Goal: Task Accomplishment & Management: Use online tool/utility

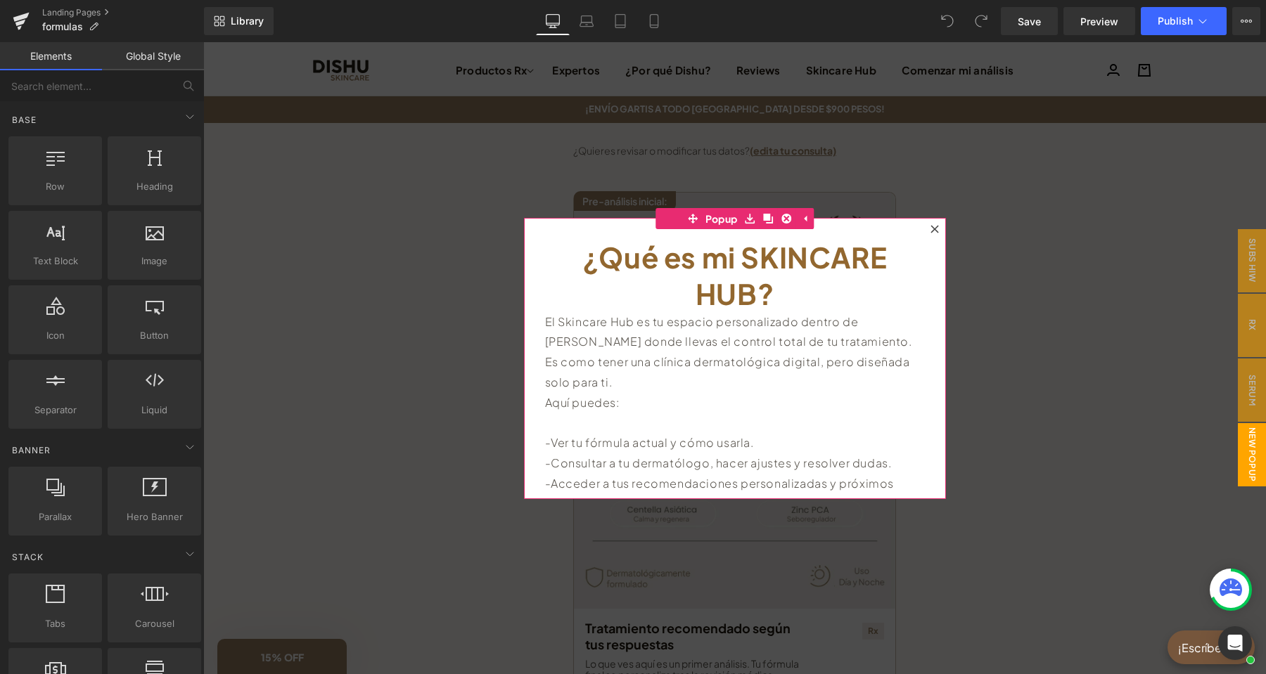
drag, startPoint x: 724, startPoint y: 49, endPoint x: 939, endPoint y: 226, distance: 278.2
click at [939, 226] on div at bounding box center [934, 229] width 17 height 17
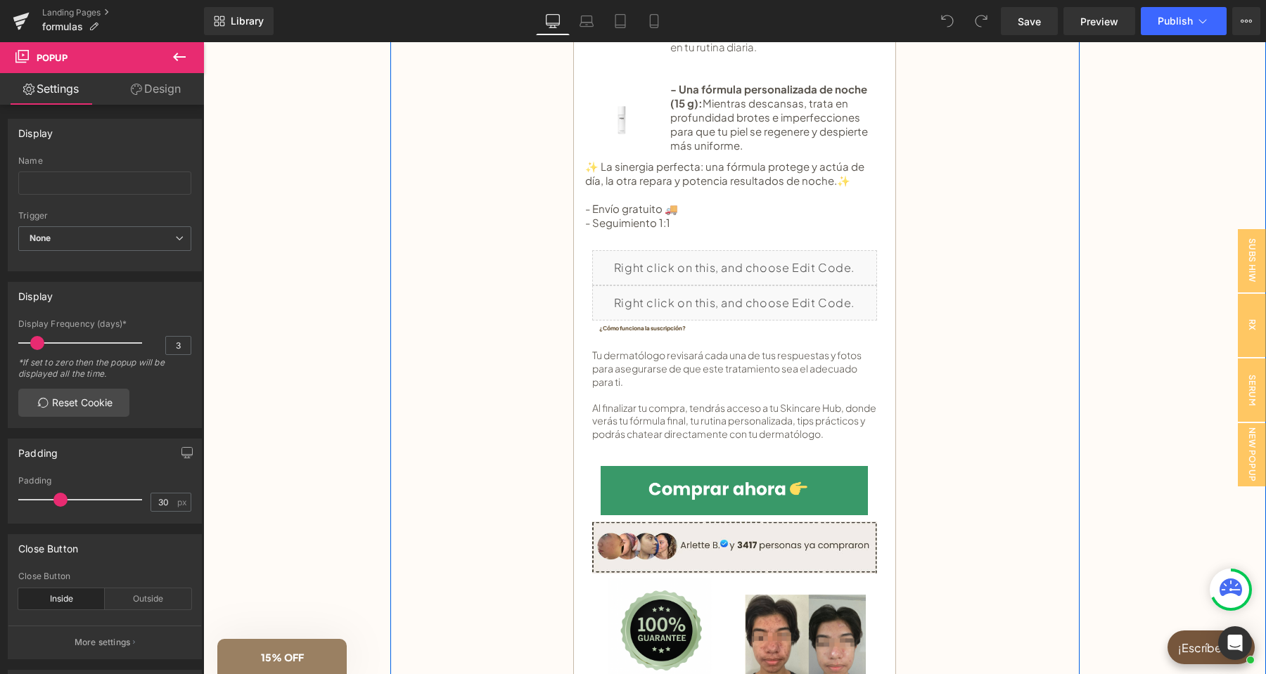
scroll to position [812, 0]
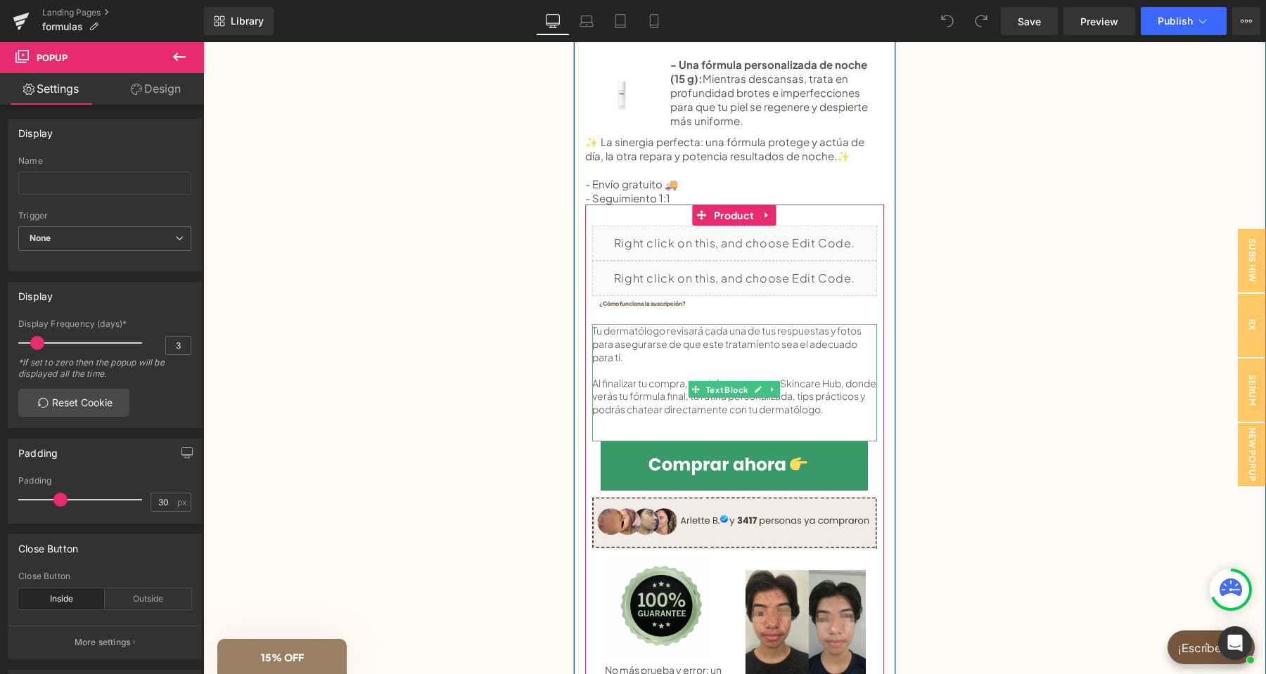
click at [844, 380] on div "Tu dermatólogo revisará cada una de tus respuestas y fotos para asegurarse de q…" at bounding box center [734, 382] width 285 height 117
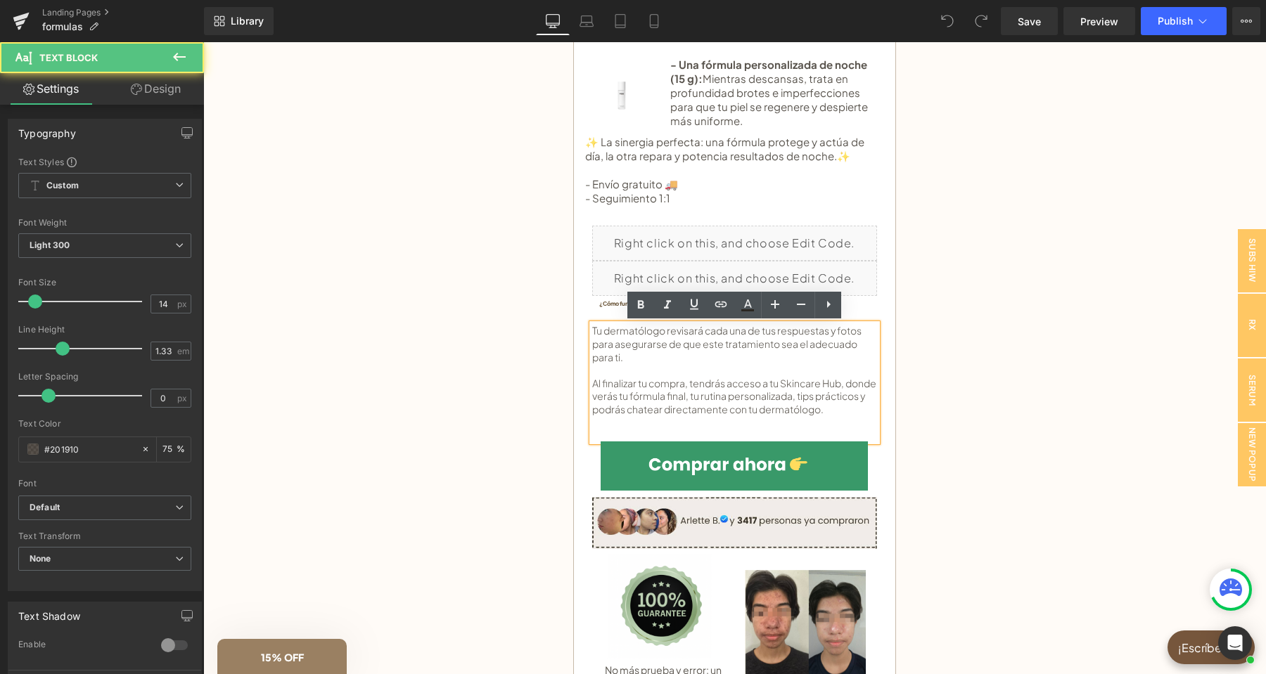
click at [844, 383] on div "Tu dermatólogo revisará cada una de tus respuestas y fotos para asegurarse de q…" at bounding box center [734, 382] width 285 height 117
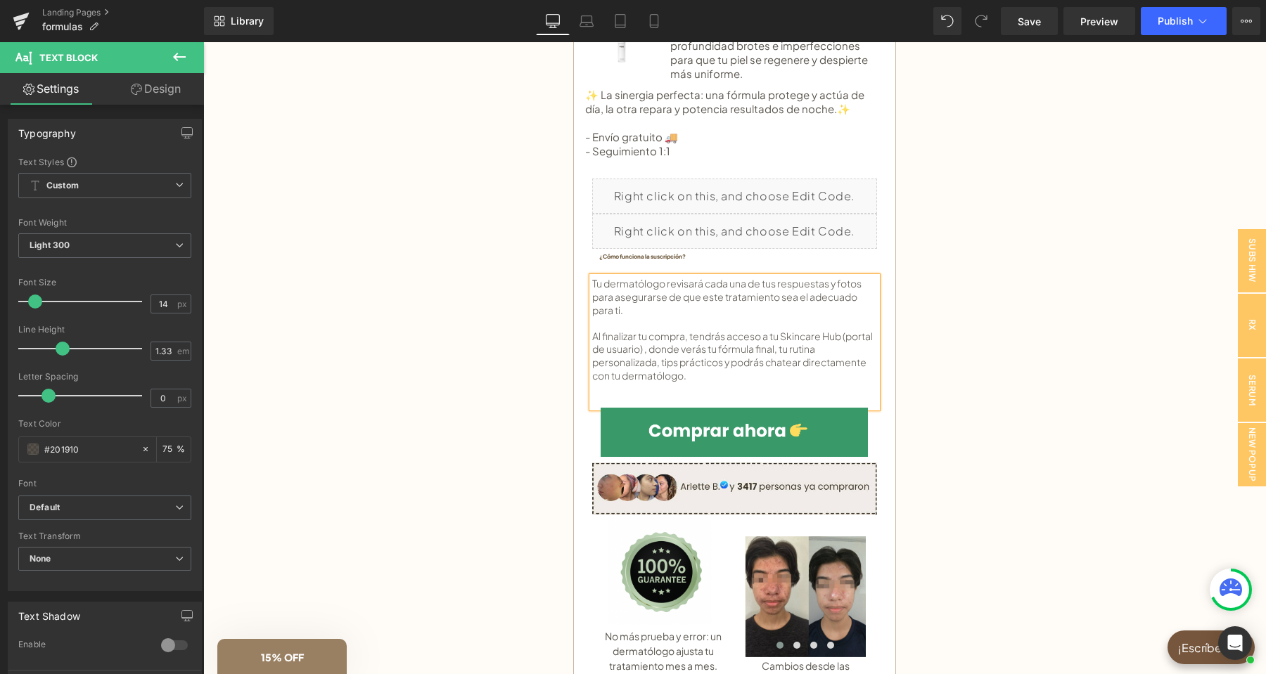
scroll to position [886, 0]
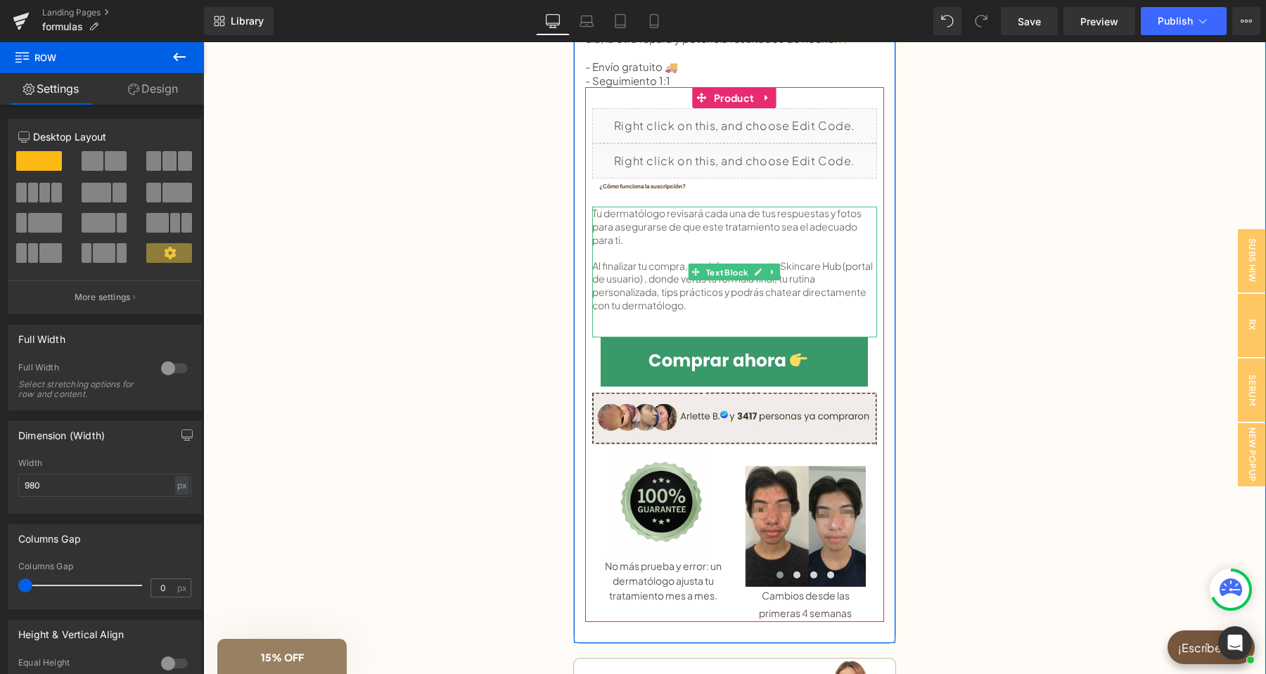
scroll to position [960, 0]
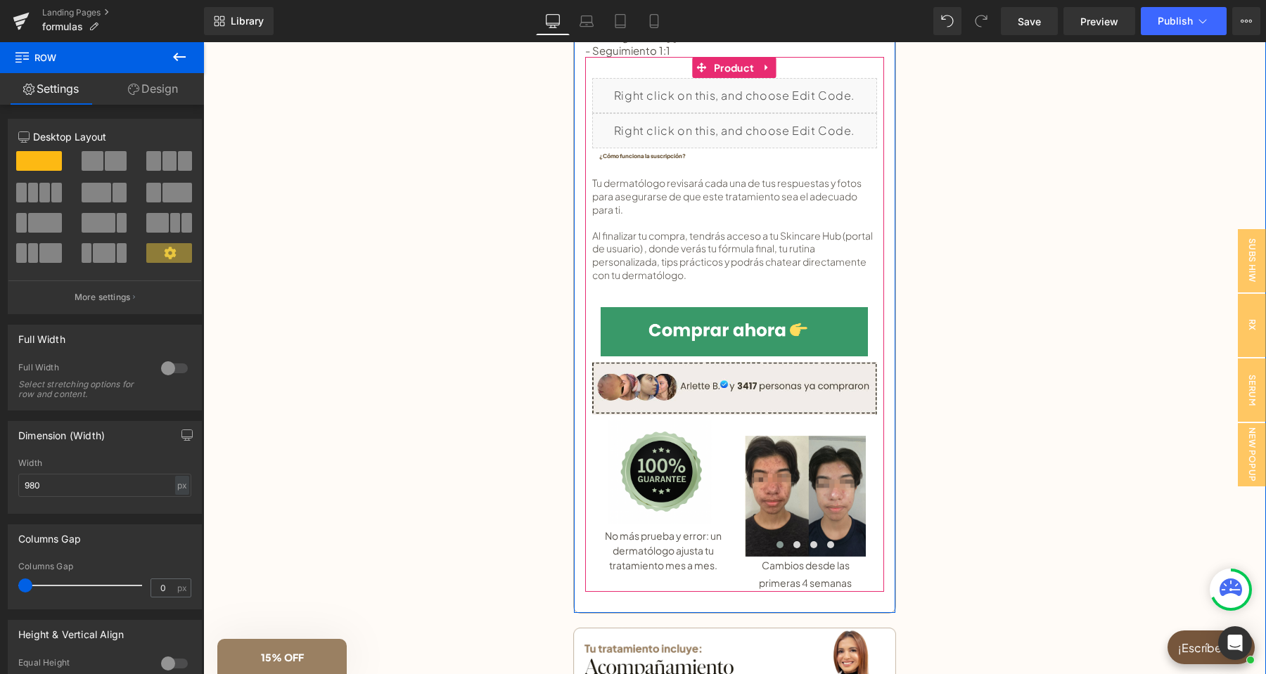
click at [820, 337] on input "image" at bounding box center [733, 331] width 267 height 49
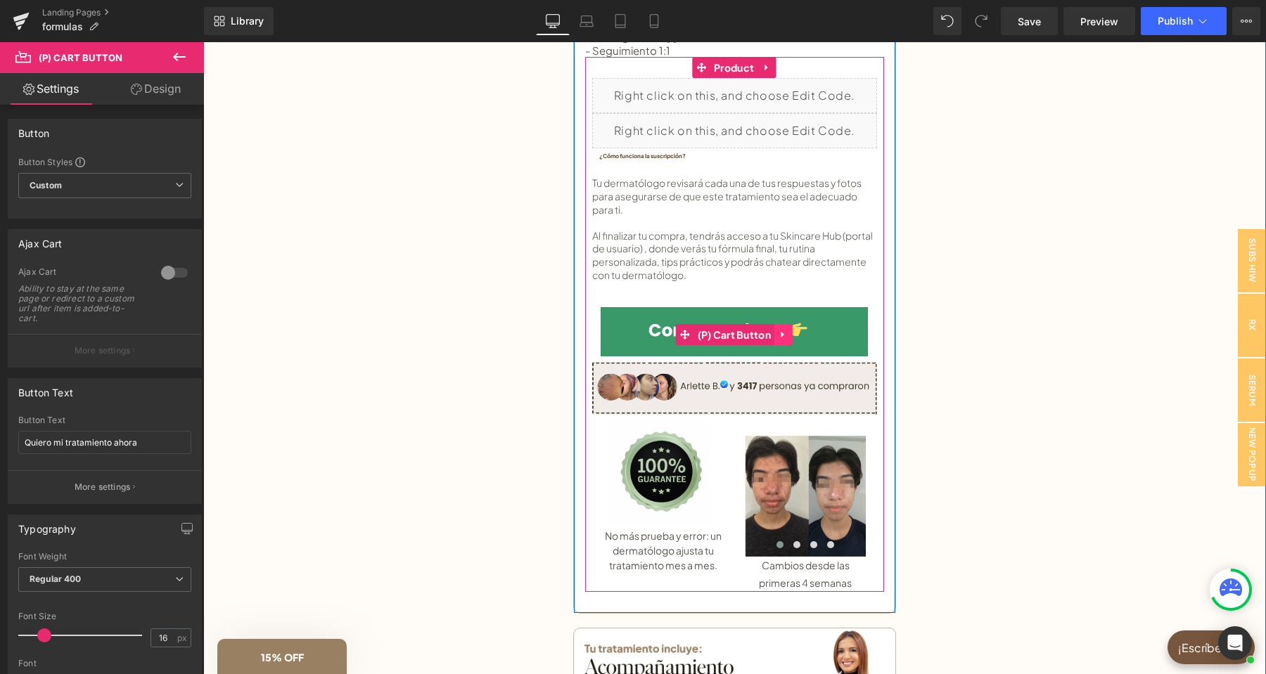
click at [786, 338] on icon at bounding box center [783, 335] width 10 height 11
click at [773, 337] on icon at bounding box center [774, 335] width 10 height 10
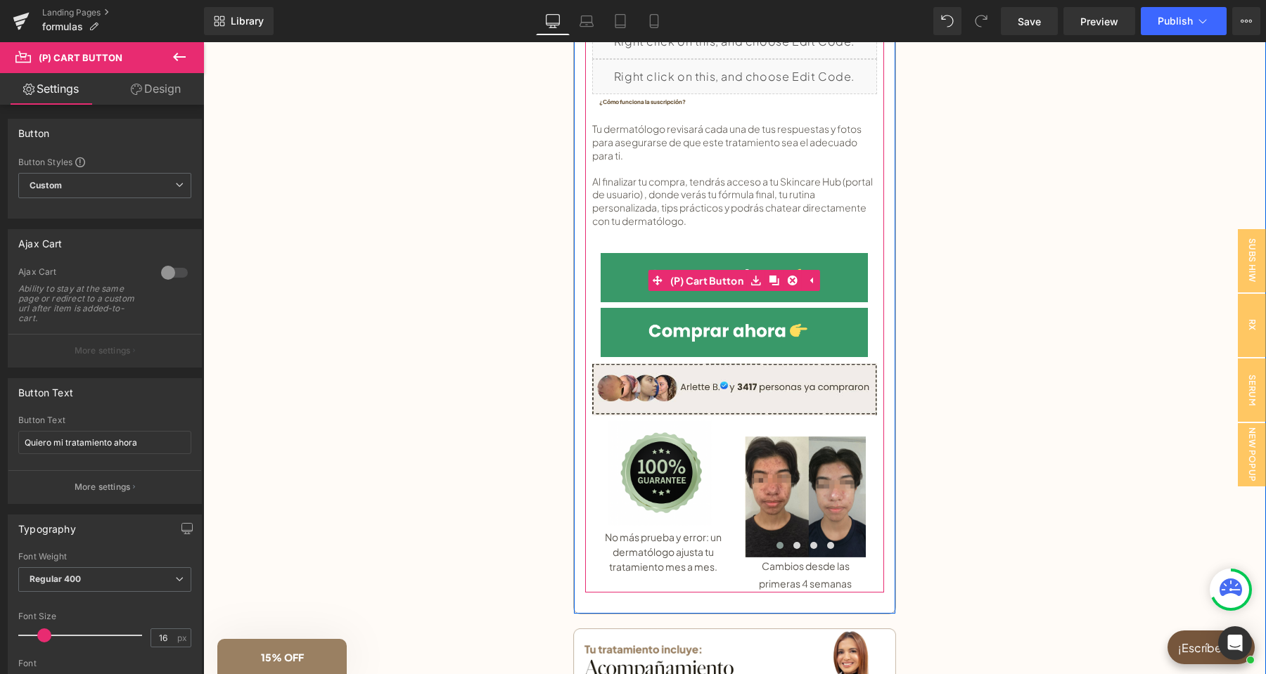
scroll to position [1034, 0]
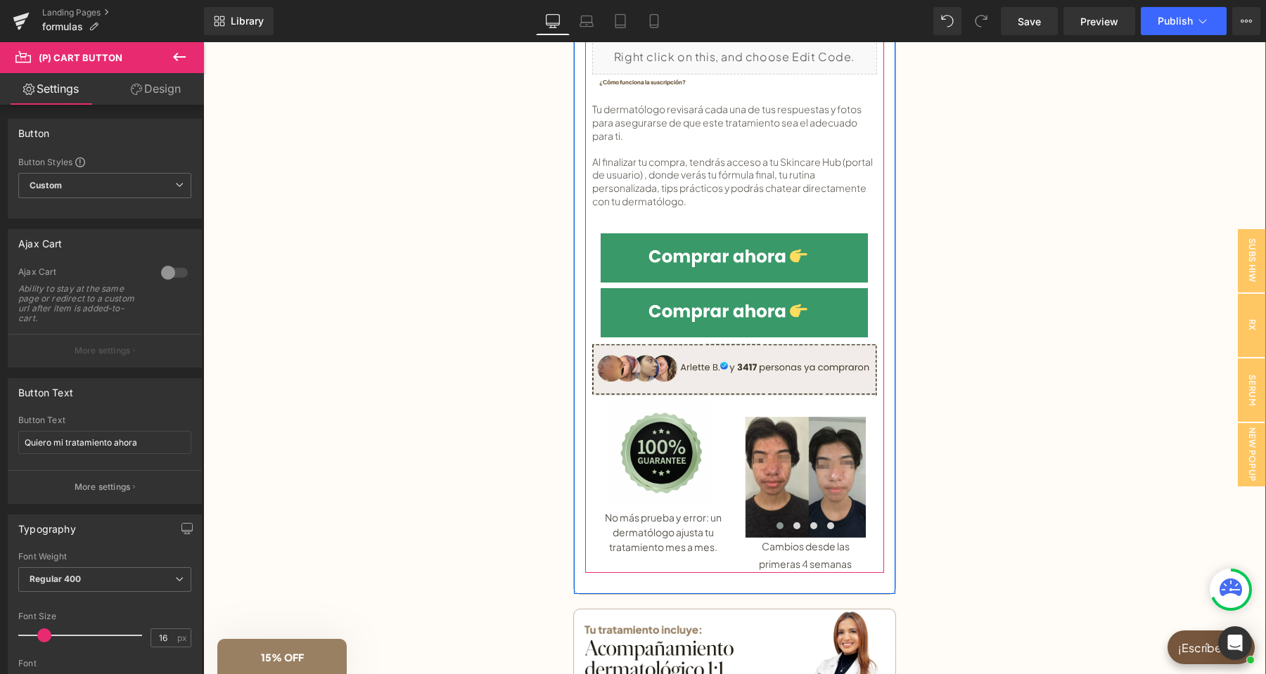
click at [702, 309] on div "(P) Cart Button" at bounding box center [734, 315] width 285 height 55
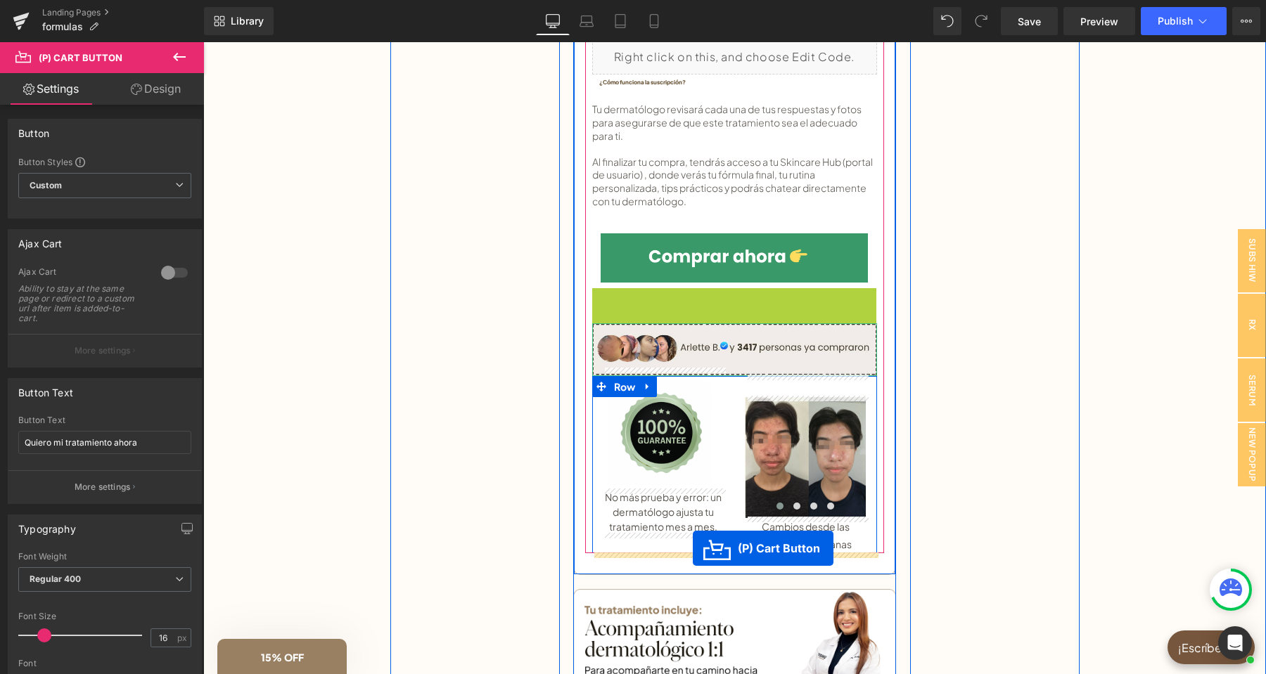
drag, startPoint x: 688, startPoint y: 328, endPoint x: 693, endPoint y: 548, distance: 220.8
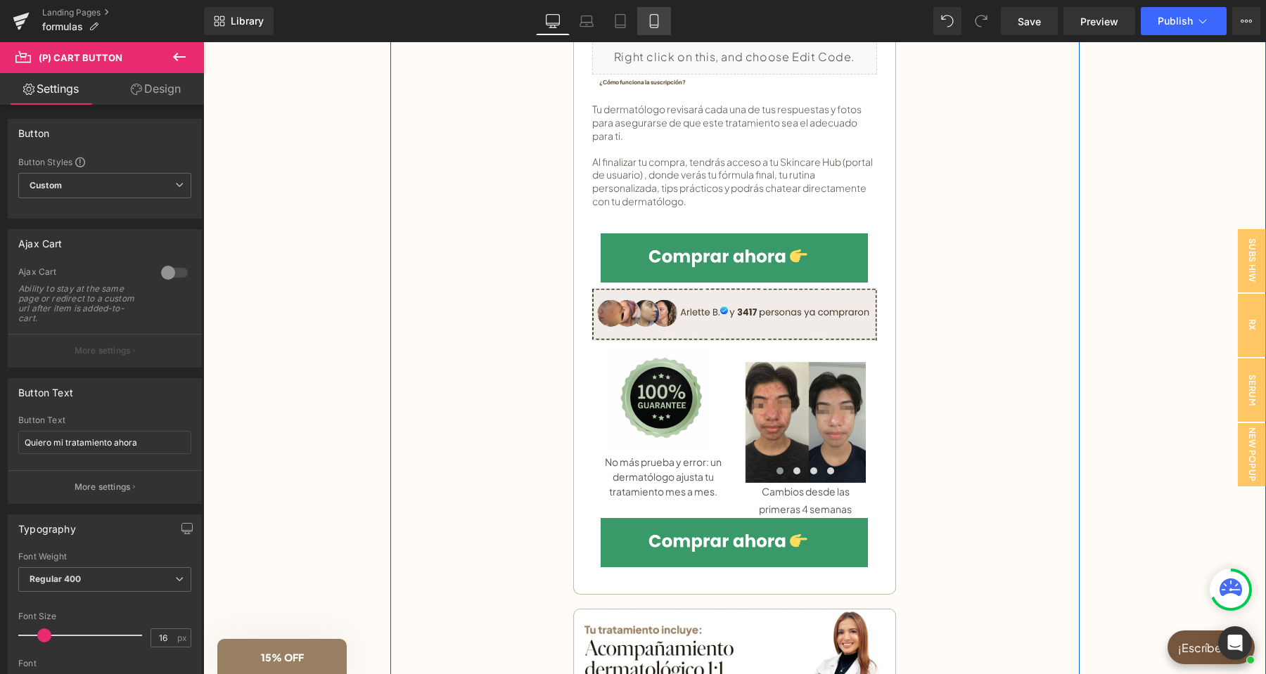
click at [650, 20] on icon at bounding box center [654, 21] width 8 height 13
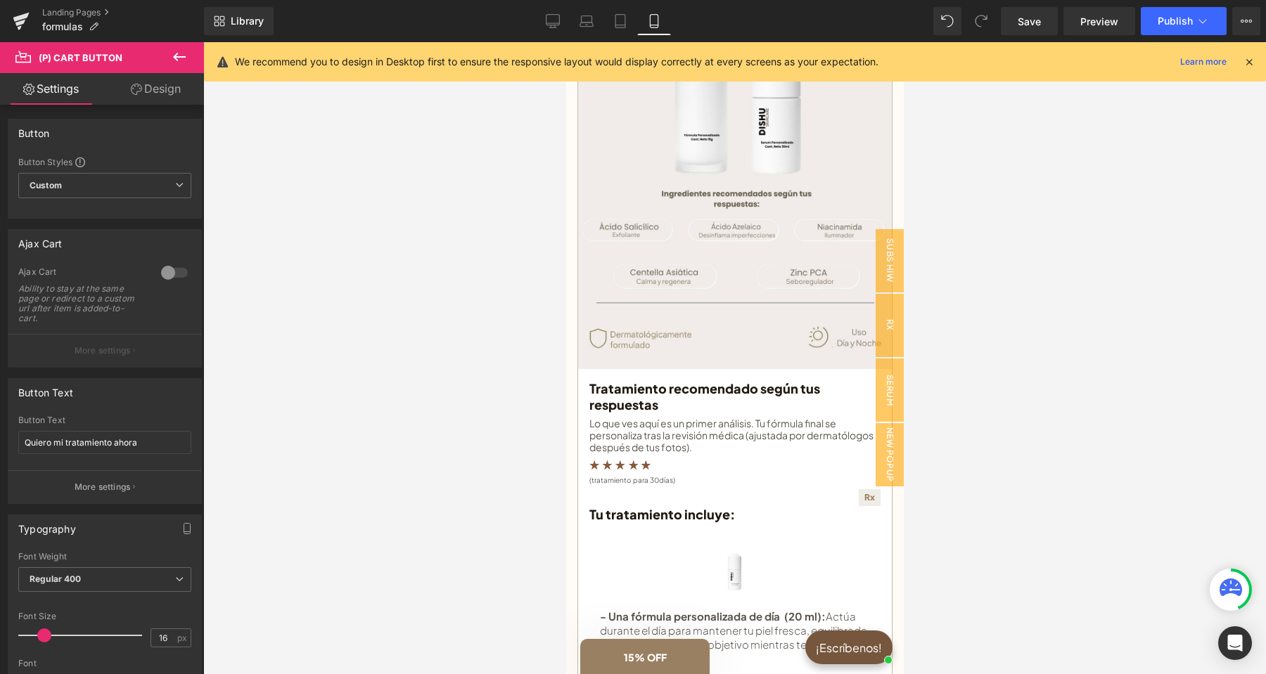
scroll to position [174, 0]
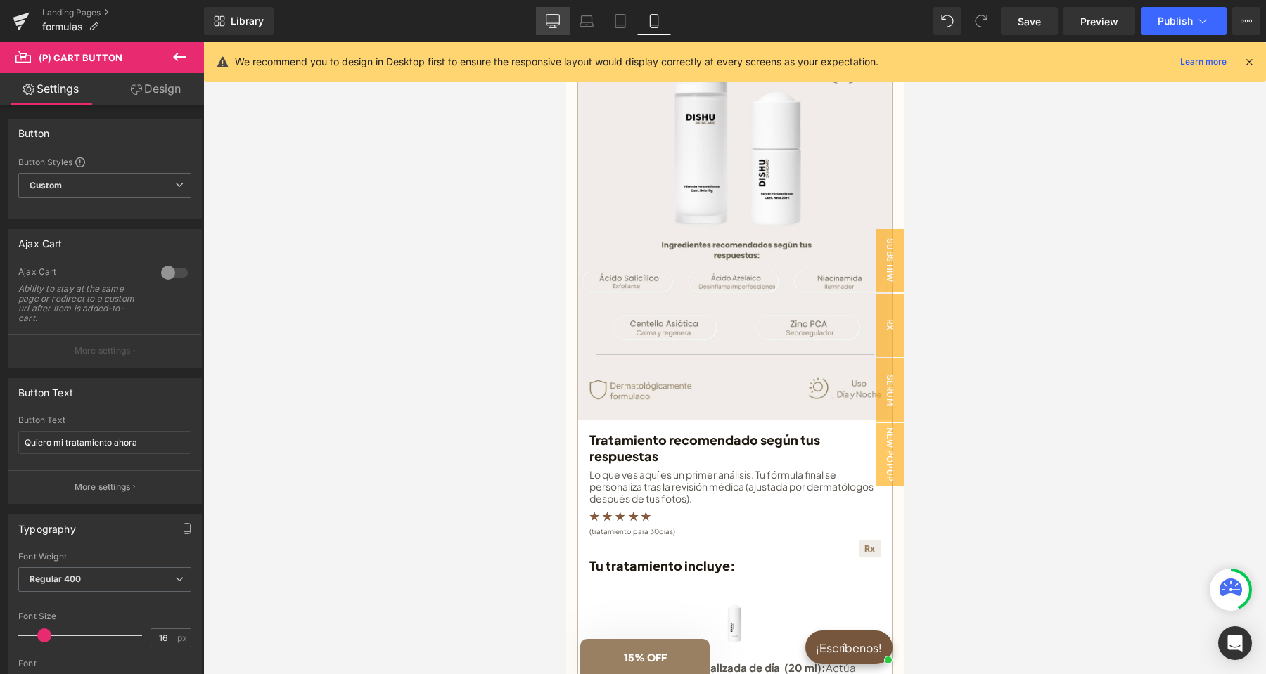
click at [560, 23] on icon at bounding box center [552, 20] width 13 height 11
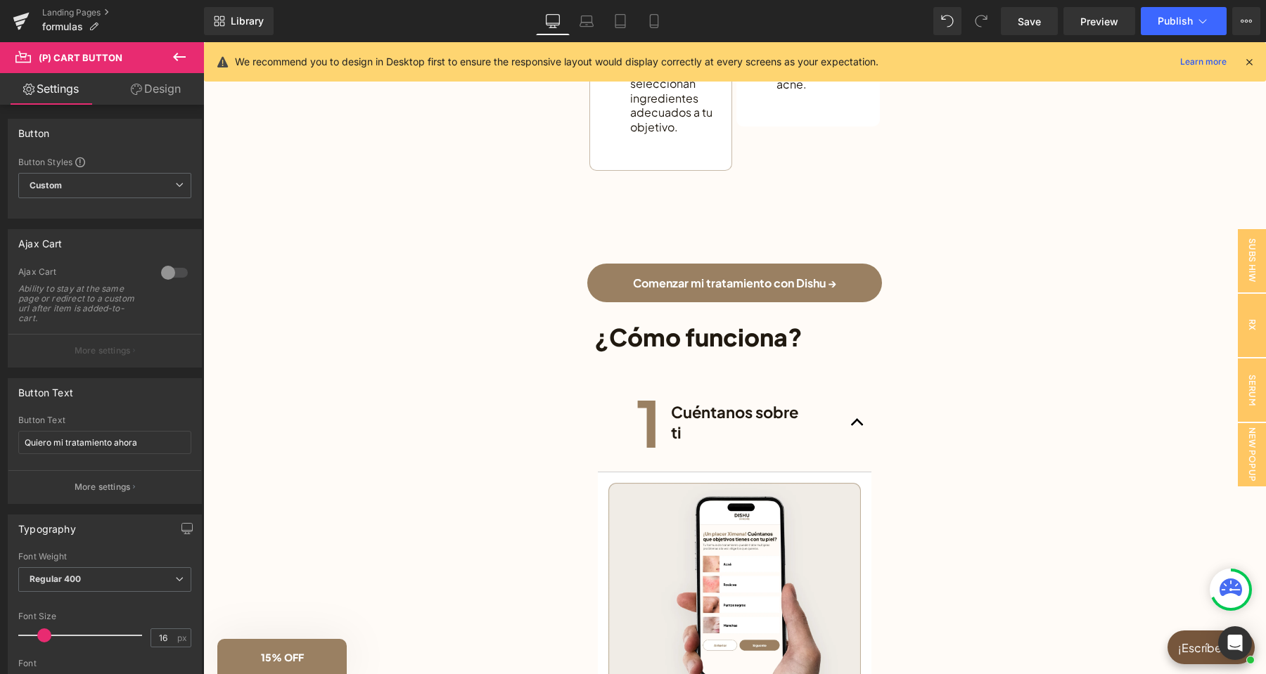
scroll to position [2362, 0]
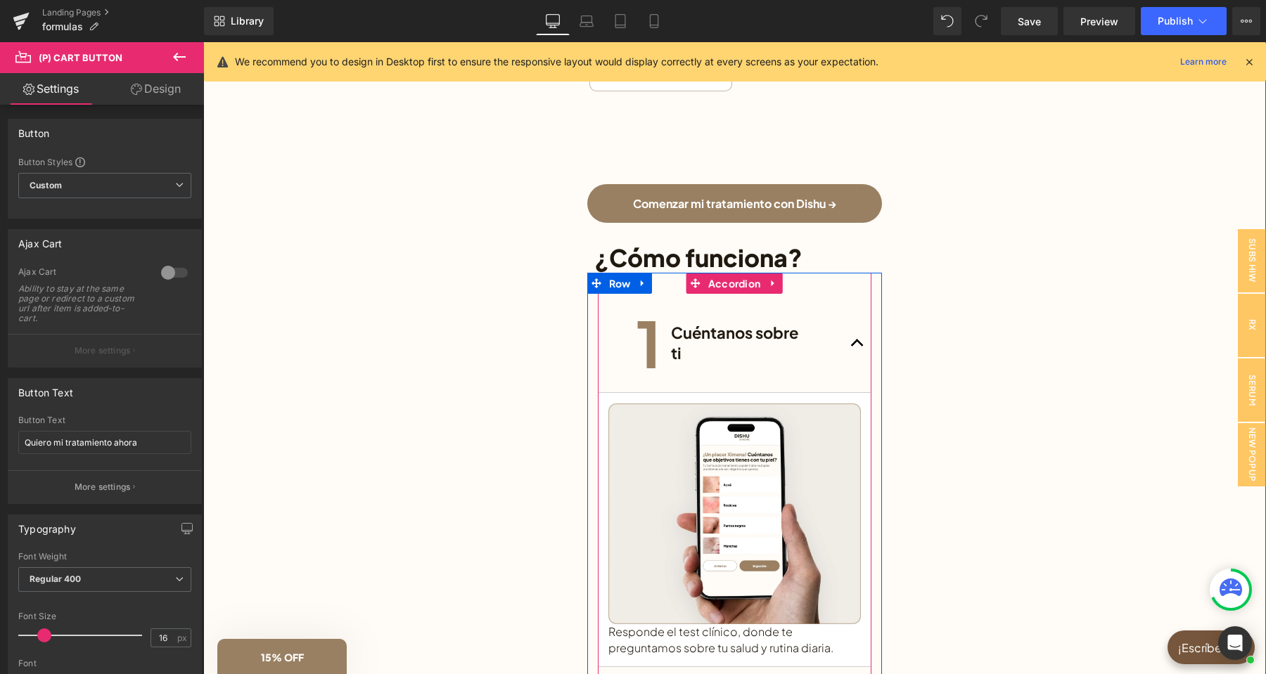
click at [847, 340] on button "button" at bounding box center [857, 343] width 28 height 98
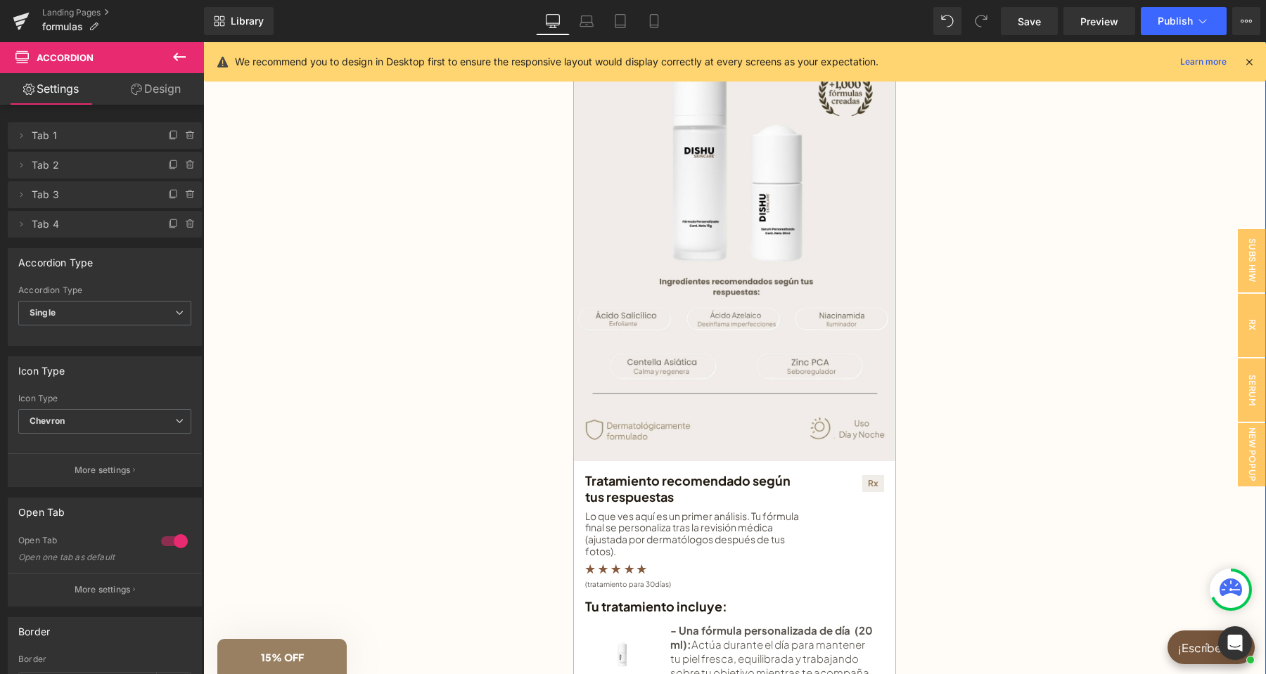
scroll to position [0, 0]
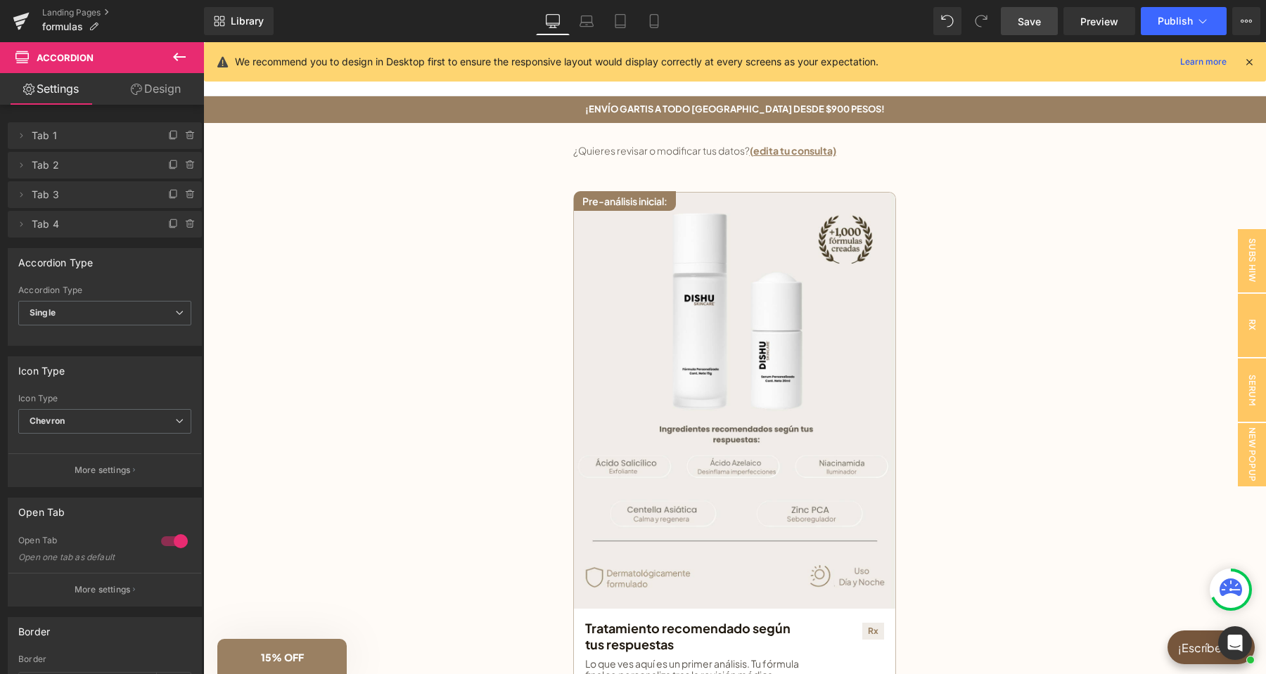
click at [1034, 22] on span "Save" at bounding box center [1028, 21] width 23 height 15
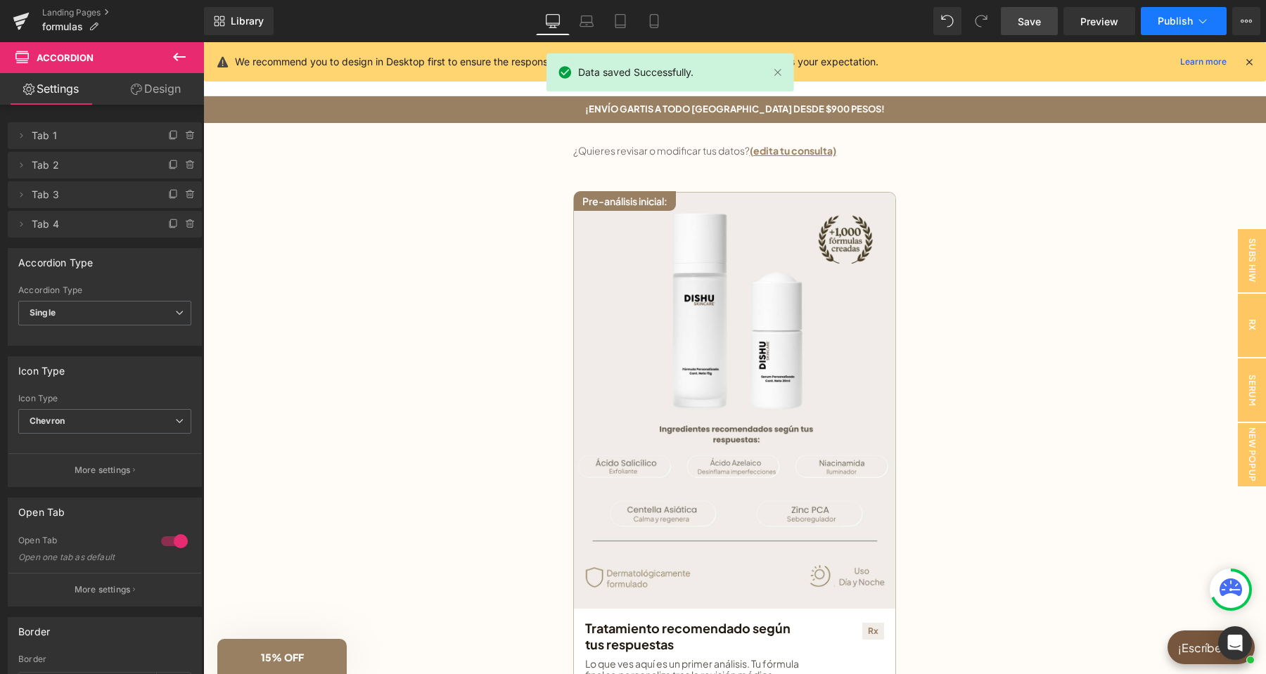
click at [1181, 18] on span "Publish" at bounding box center [1174, 20] width 35 height 11
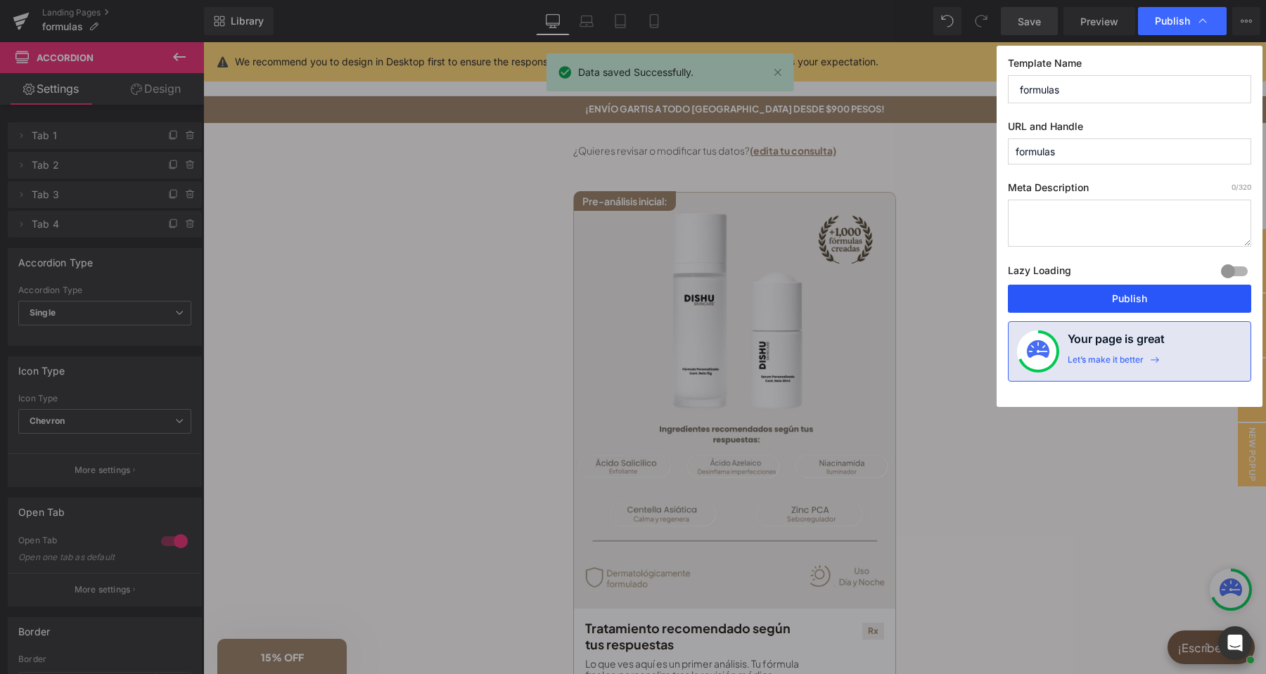
drag, startPoint x: 1159, startPoint y: 302, endPoint x: 967, endPoint y: 253, distance: 198.8
click at [1159, 302] on button "Publish" at bounding box center [1129, 299] width 243 height 28
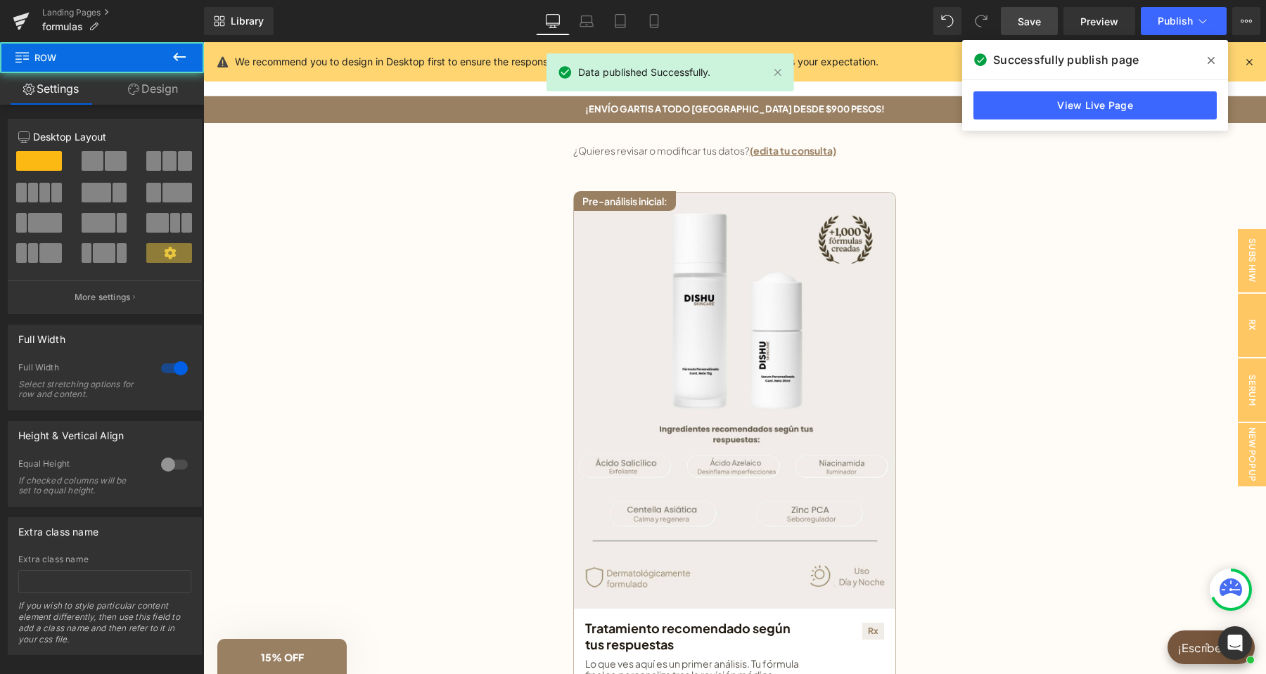
click at [1214, 59] on icon at bounding box center [1210, 60] width 7 height 11
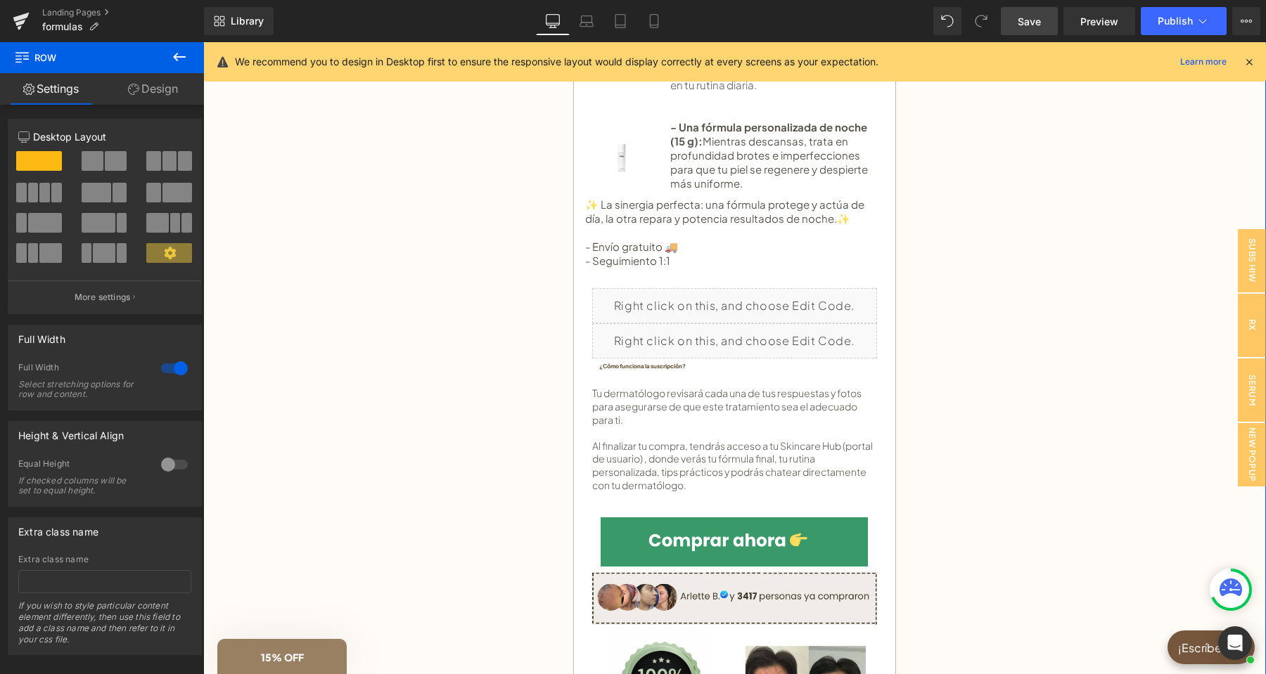
scroll to position [812, 0]
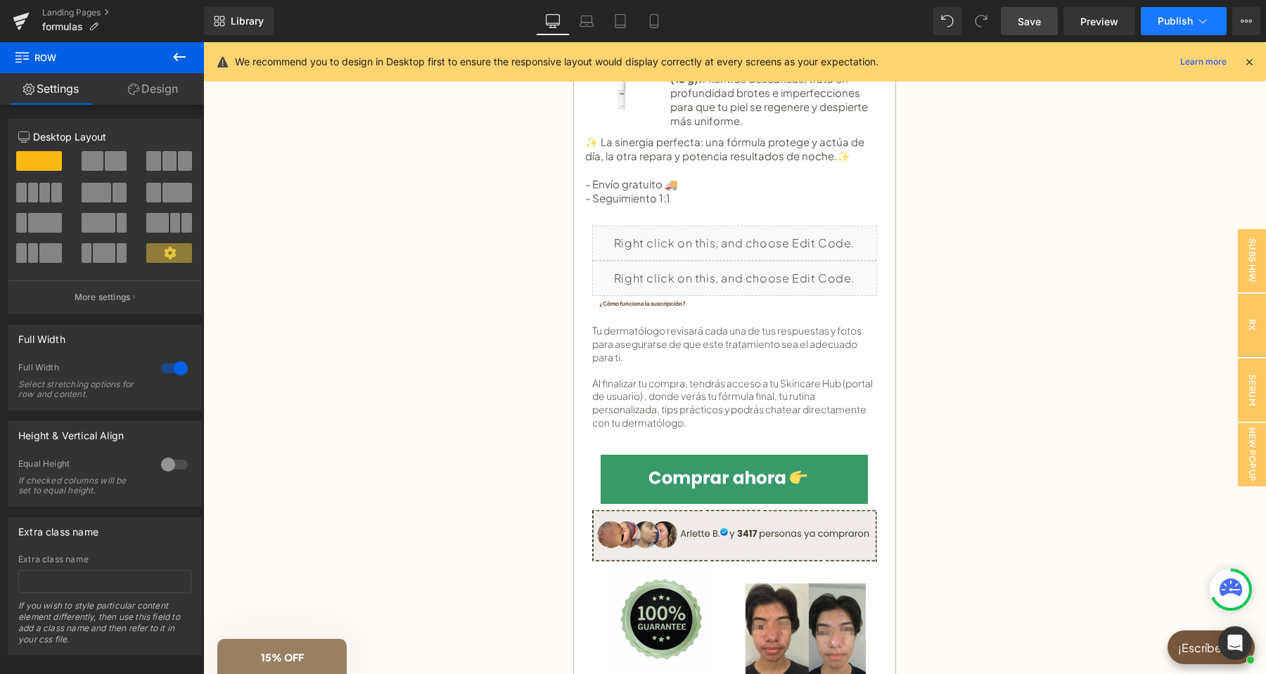
click at [1188, 22] on span "Publish" at bounding box center [1174, 20] width 35 height 11
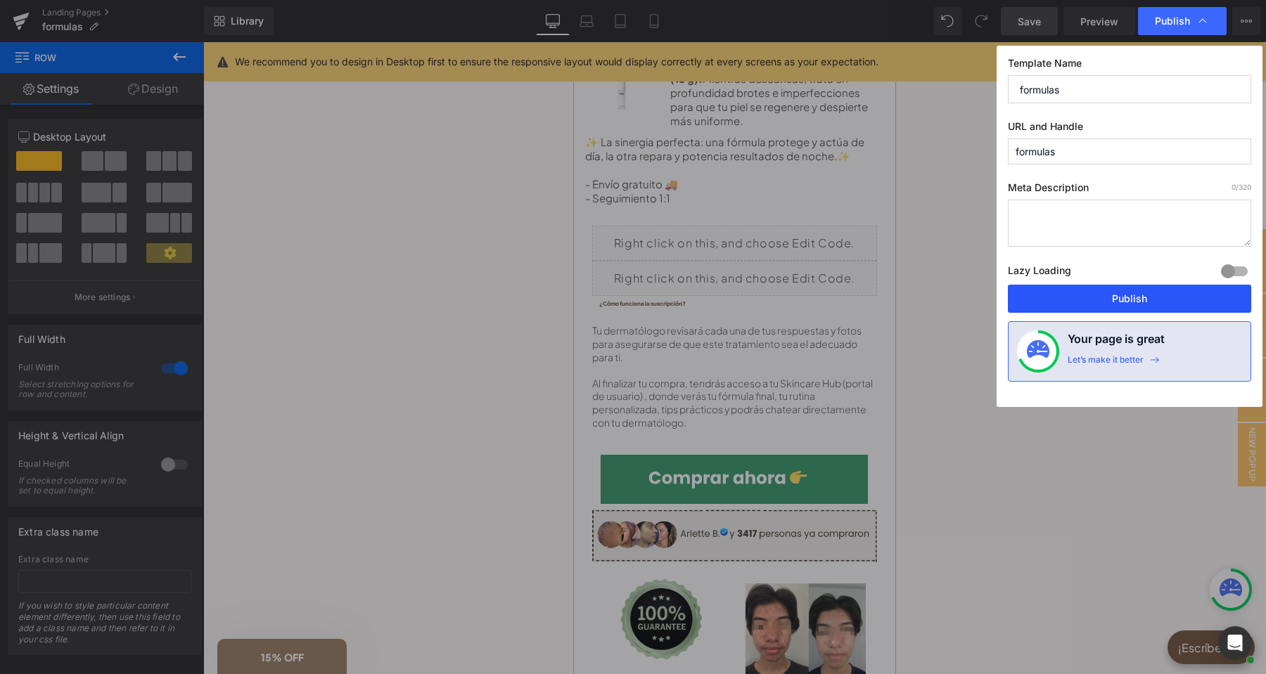
click at [1185, 295] on button "Publish" at bounding box center [1129, 299] width 243 height 28
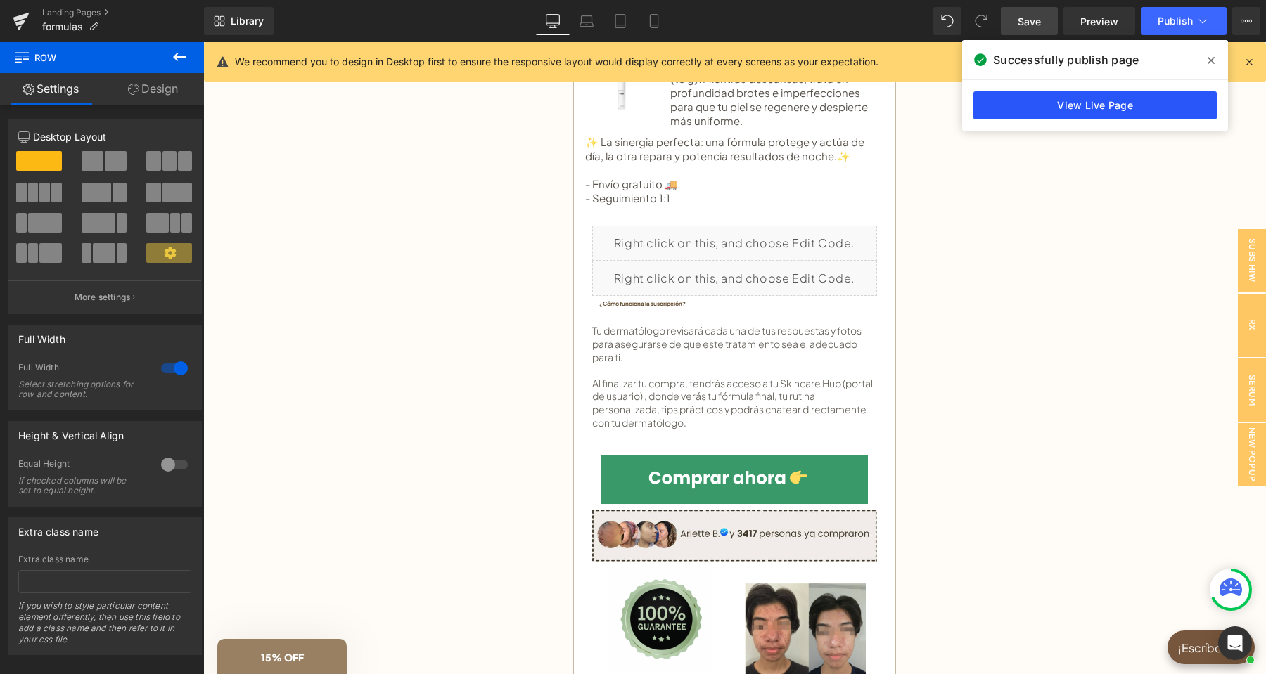
click at [1154, 99] on link "View Live Page" at bounding box center [1094, 105] width 243 height 28
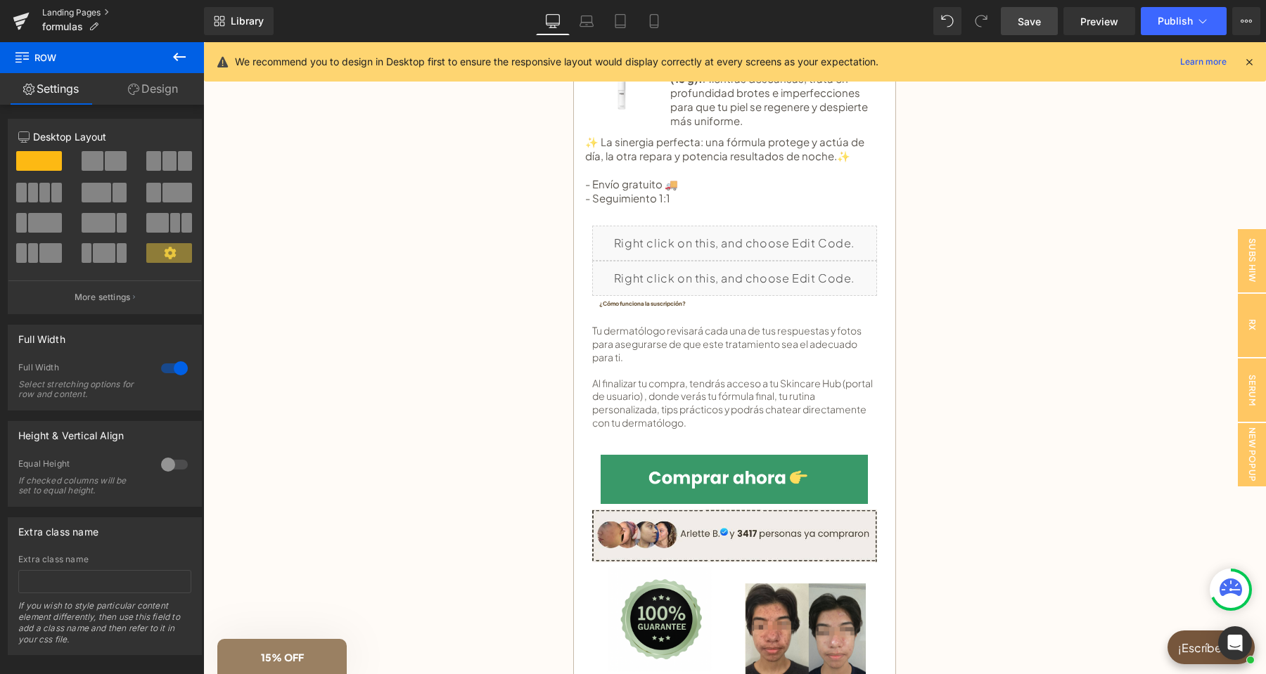
click at [63, 11] on link "Landing Pages" at bounding box center [123, 12] width 162 height 11
